Goal: Contribute content

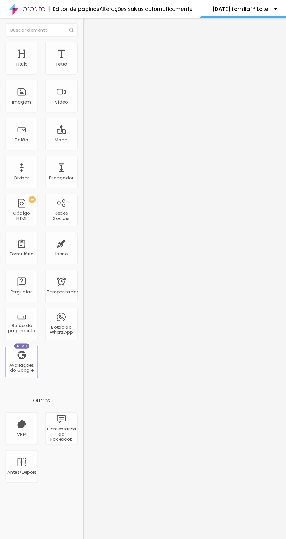
click at [67, 58] on span at bounding box center [69, 55] width 4 height 5
click at [29, 10] on img at bounding box center [21, 7] width 29 height 15
